Goal: Transaction & Acquisition: Purchase product/service

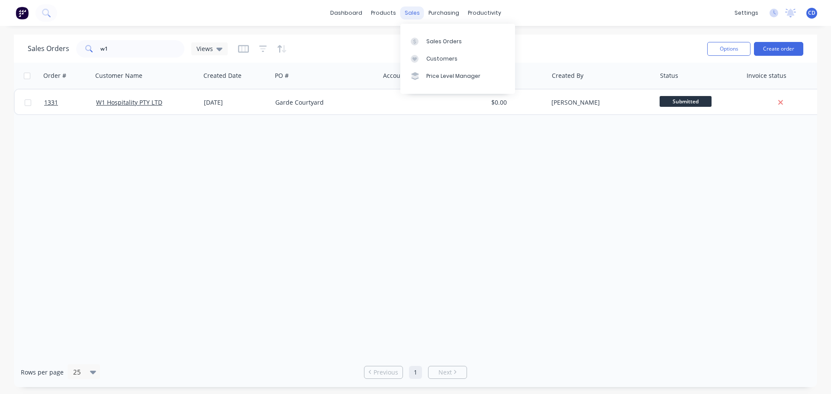
click at [416, 12] on div "sales" at bounding box center [412, 12] width 24 height 13
click at [440, 40] on div "Sales Orders" at bounding box center [443, 42] width 35 height 8
click at [122, 46] on input "w1" at bounding box center [142, 48] width 84 height 17
type input "w"
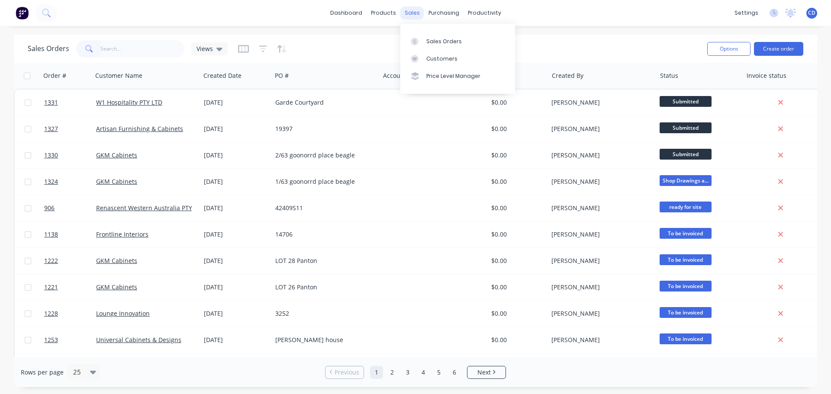
click at [413, 12] on div "sales" at bounding box center [412, 12] width 24 height 13
click at [443, 38] on div "Sales Orders" at bounding box center [443, 42] width 35 height 8
click at [775, 48] on button "Create order" at bounding box center [778, 49] width 49 height 14
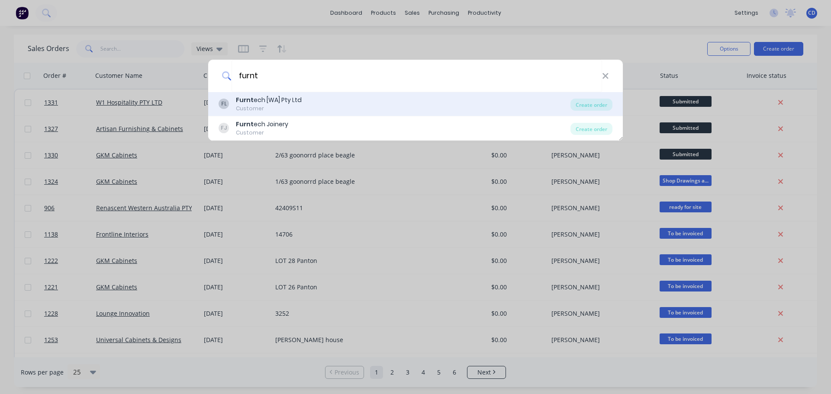
type input "furnt"
click at [287, 106] on div "Customer" at bounding box center [269, 109] width 66 height 8
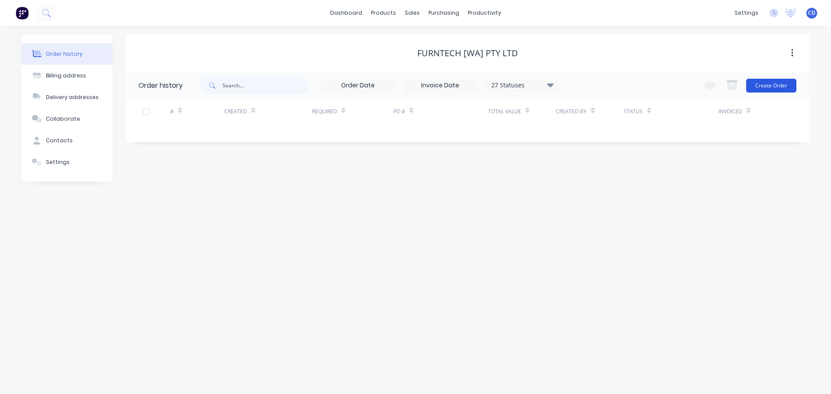
click at [756, 86] on button "Create Order" at bounding box center [771, 86] width 50 height 14
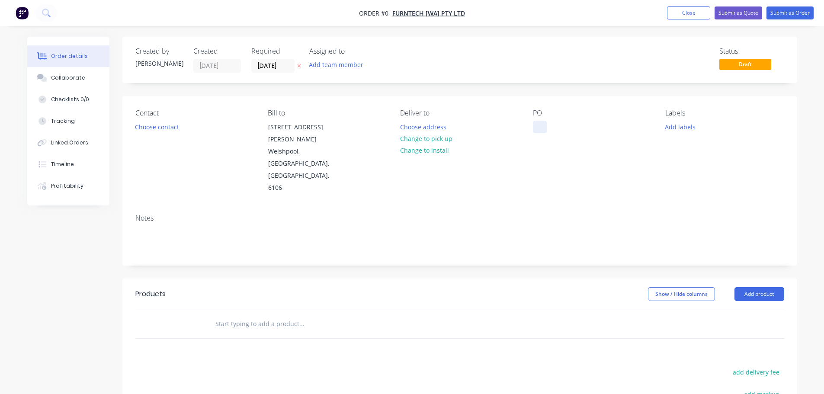
click at [544, 132] on div at bounding box center [540, 127] width 14 height 13
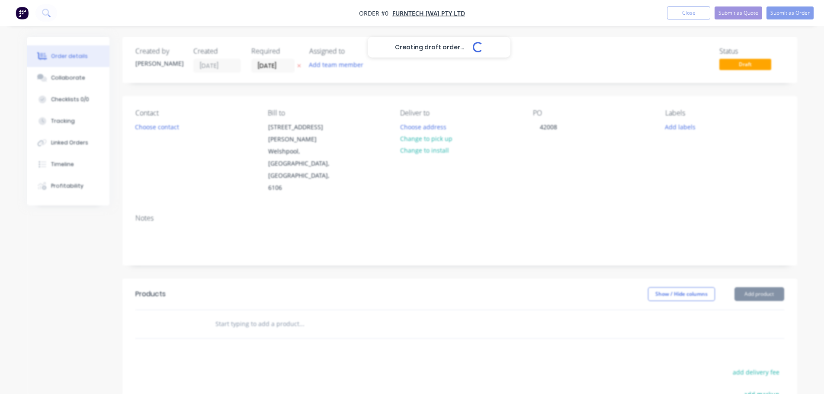
click at [775, 260] on div "Creating draft order... Loading... Order details Collaborate Checklists 0/0 Tra…" at bounding box center [413, 298] width 788 height 523
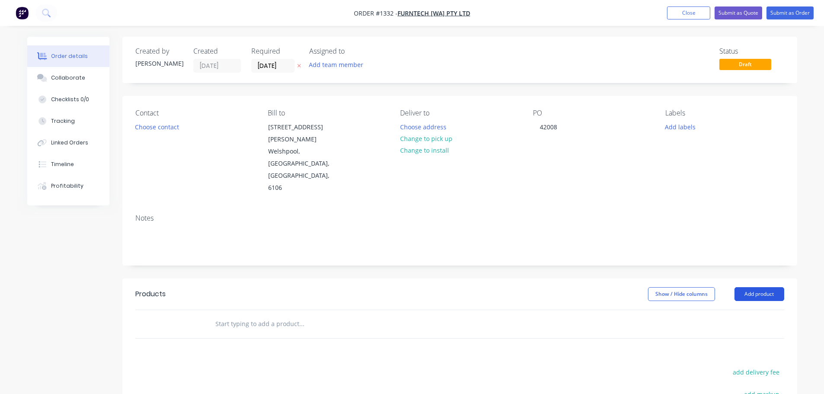
click at [772, 287] on button "Add product" at bounding box center [760, 294] width 50 height 14
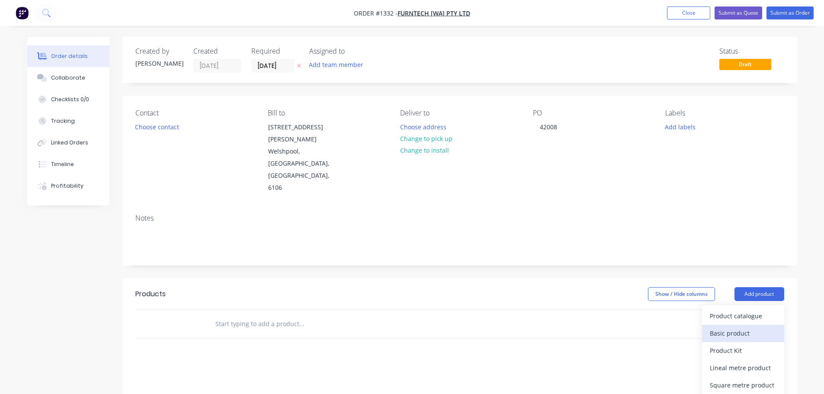
click at [737, 327] on div "Basic product" at bounding box center [743, 333] width 67 height 13
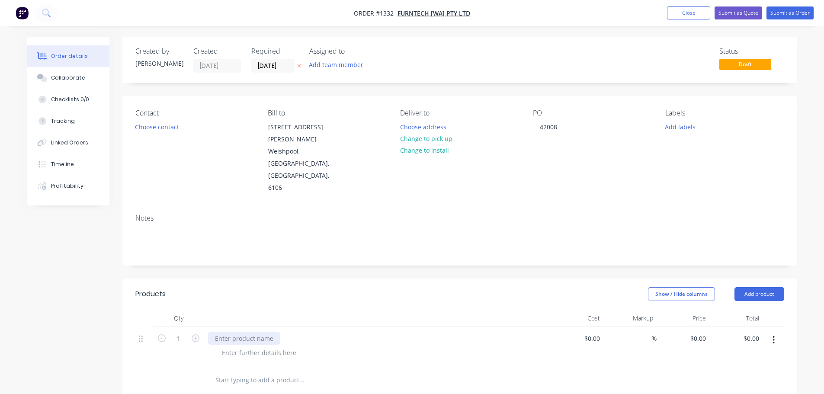
click at [236, 332] on div at bounding box center [244, 338] width 72 height 13
click at [239, 347] on div at bounding box center [259, 353] width 88 height 13
click at [266, 332] on div "25x 25 x 3mm eall" at bounding box center [241, 338] width 66 height 13
click at [261, 332] on div "25x 25 x 3mm eall" at bounding box center [241, 338] width 66 height 13
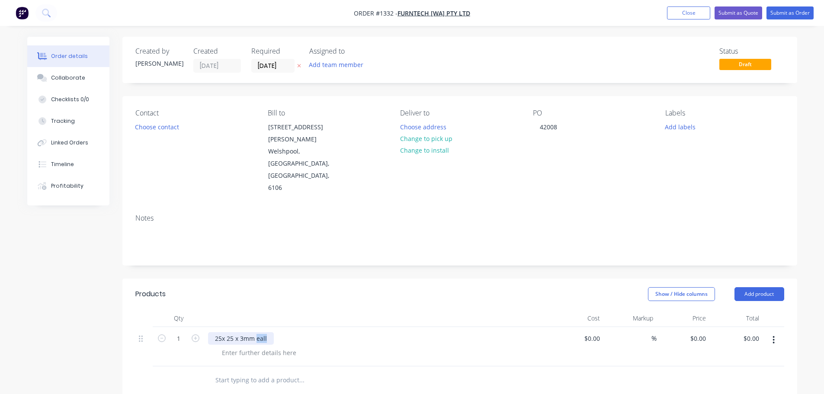
click at [261, 332] on div "25x 25 x 3mm eall" at bounding box center [241, 338] width 66 height 13
click at [261, 347] on div at bounding box center [259, 353] width 88 height 13
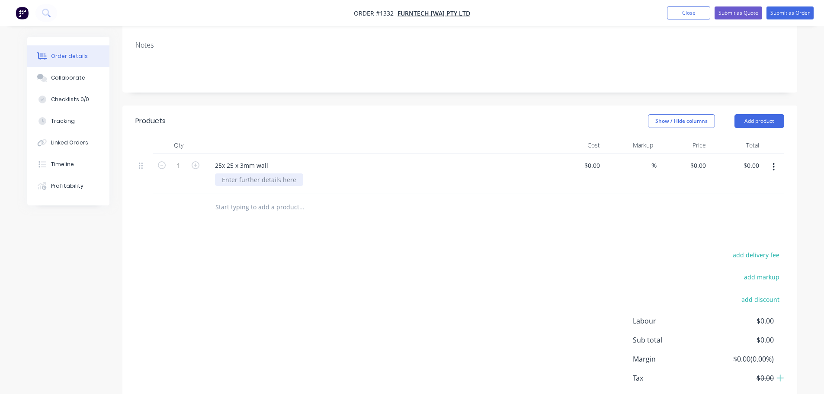
scroll to position [185, 0]
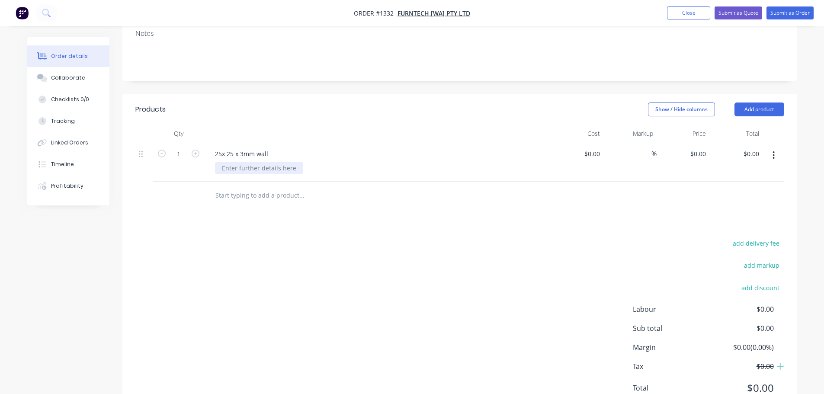
click at [241, 162] on div at bounding box center [259, 168] width 88 height 13
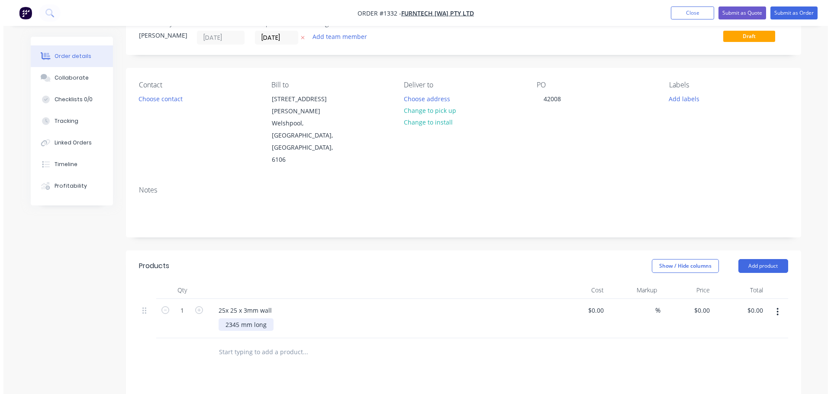
scroll to position [0, 0]
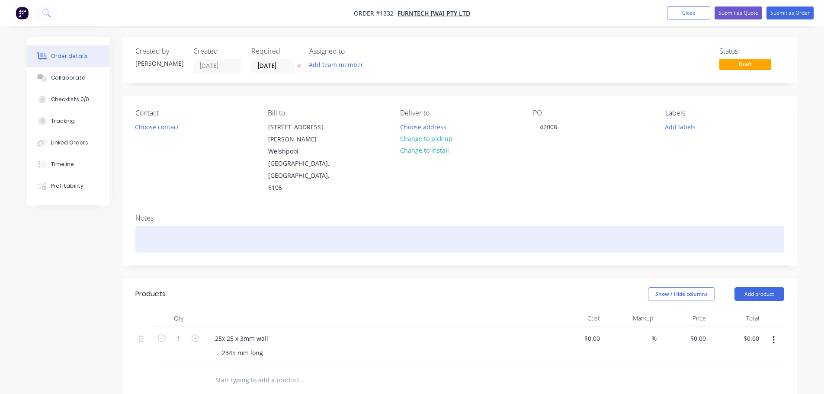
click at [202, 226] on div at bounding box center [459, 239] width 649 height 26
click at [209, 226] on div "White" at bounding box center [459, 239] width 649 height 26
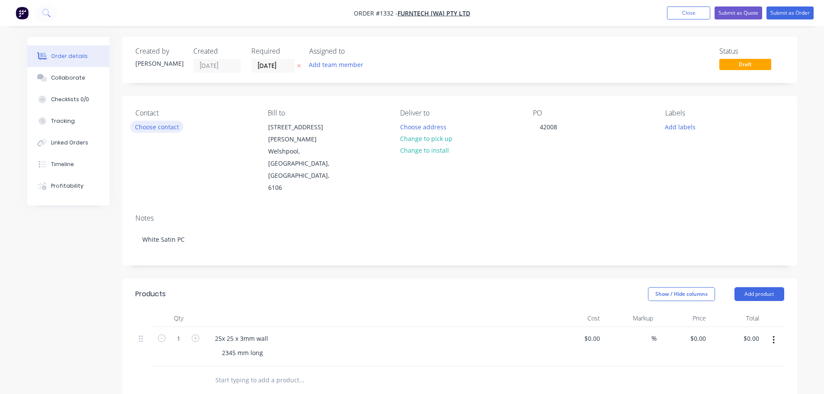
click at [154, 129] on button "Choose contact" at bounding box center [156, 127] width 53 height 12
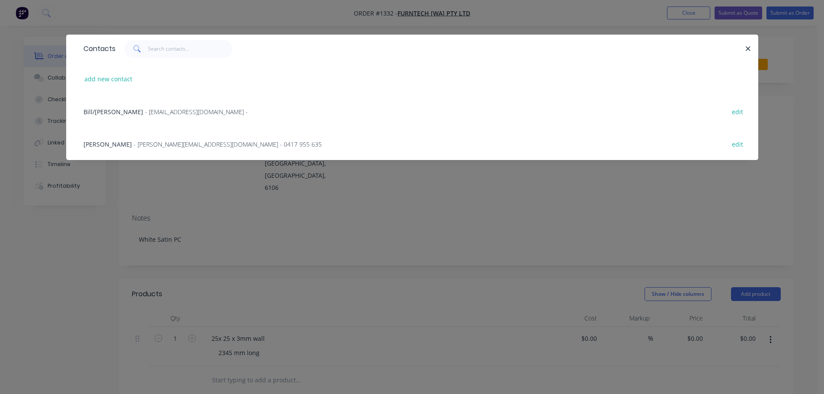
click at [149, 151] on div "Shane - [EMAIL_ADDRESS][DOMAIN_NAME] - 0417 955 635 edit" at bounding box center [412, 144] width 666 height 32
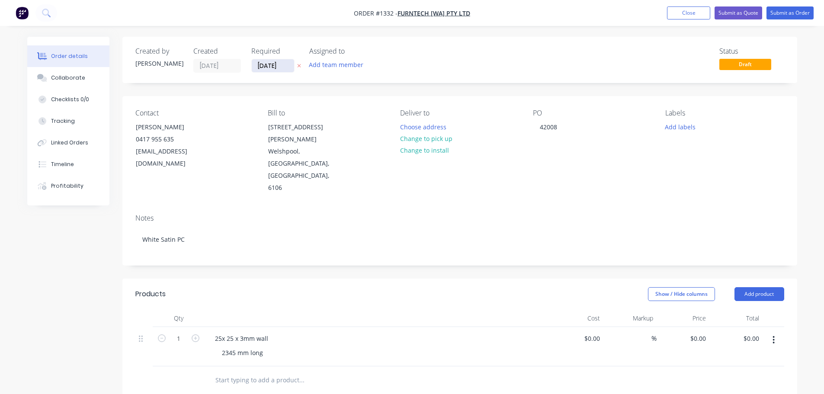
click at [271, 67] on input "[DATE]" at bounding box center [273, 65] width 42 height 13
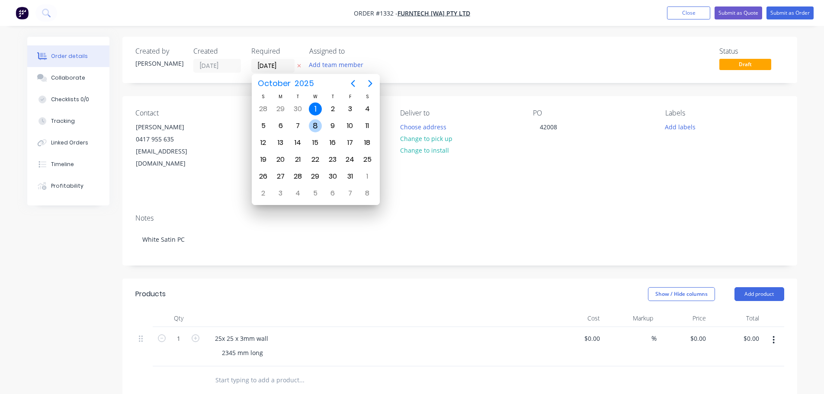
click at [315, 129] on div "8" at bounding box center [315, 125] width 13 height 13
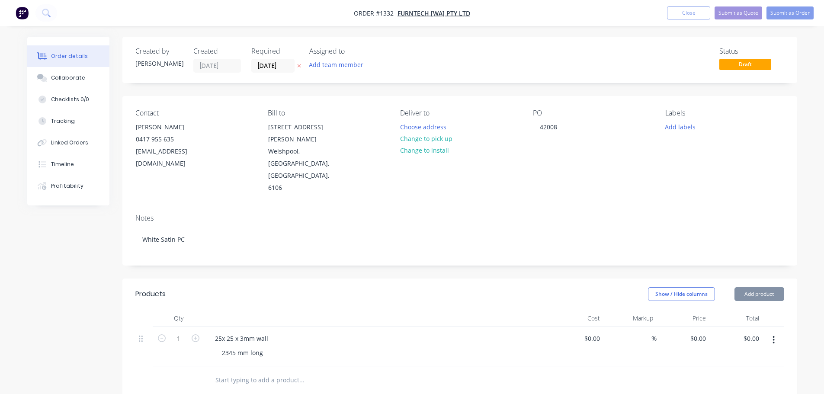
type input "[DATE]"
click at [503, 207] on div "Notes White Satin PC" at bounding box center [459, 236] width 675 height 58
click at [222, 332] on div "25x 25 x 3mm wall" at bounding box center [241, 338] width 67 height 13
click at [273, 332] on div "25 x 25 x 3mm wall" at bounding box center [242, 338] width 69 height 13
click at [794, 10] on button "Submit as Order" at bounding box center [790, 12] width 47 height 13
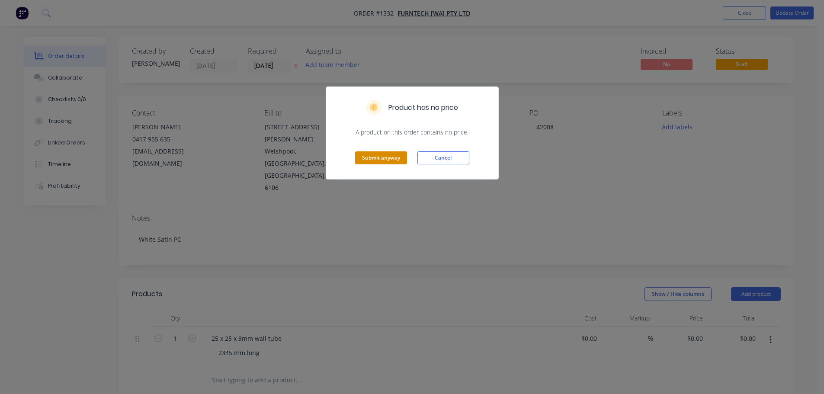
click at [361, 160] on button "Submit anyway" at bounding box center [381, 157] width 52 height 13
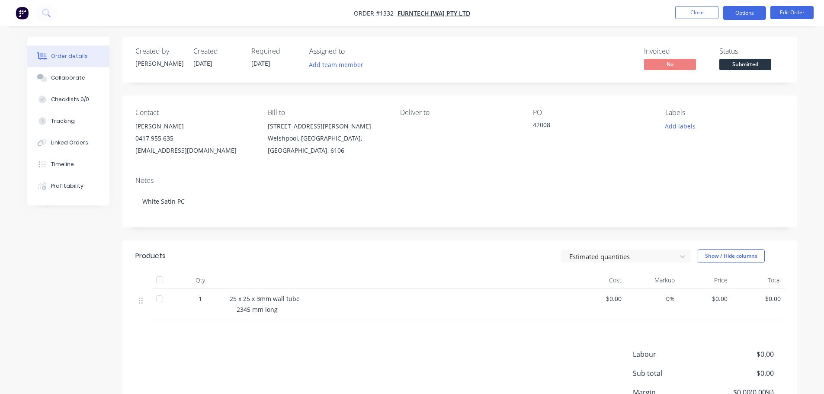
click at [754, 16] on button "Options" at bounding box center [744, 13] width 43 height 14
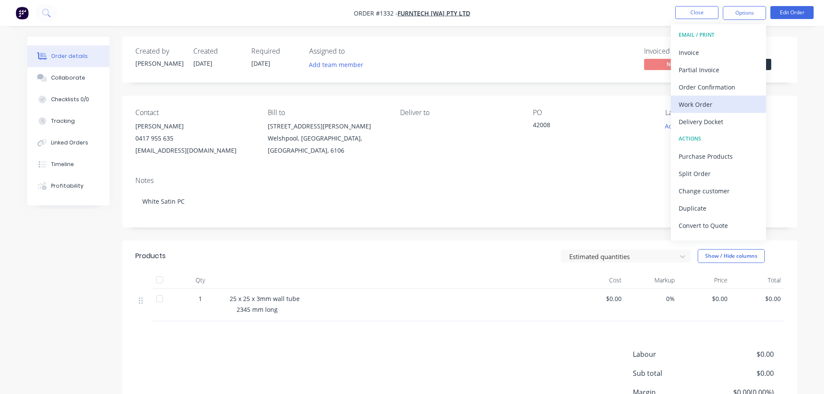
click at [708, 102] on div "Work Order" at bounding box center [719, 104] width 80 height 13
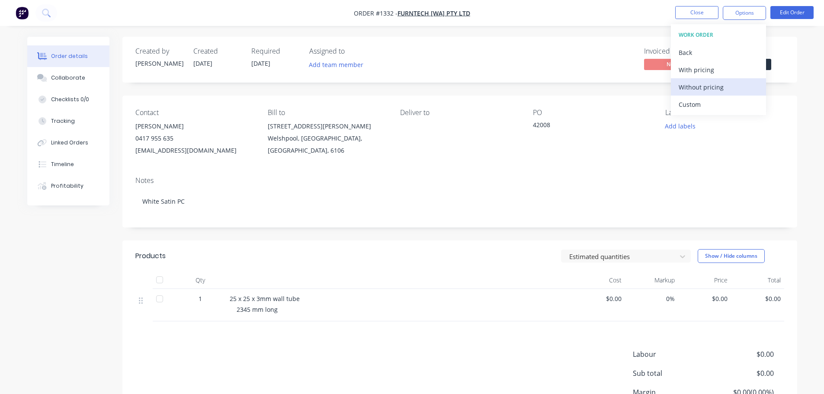
click at [709, 85] on div "Without pricing" at bounding box center [719, 87] width 80 height 13
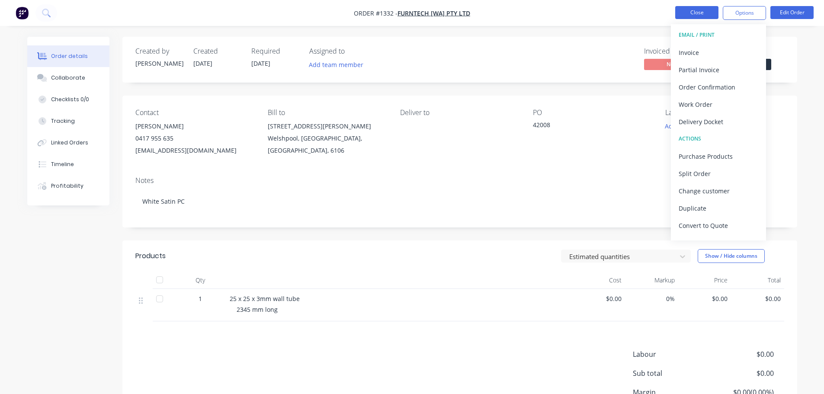
click at [680, 18] on button "Close" at bounding box center [697, 12] width 43 height 13
